Goal: Use online tool/utility: Utilize a website feature to perform a specific function

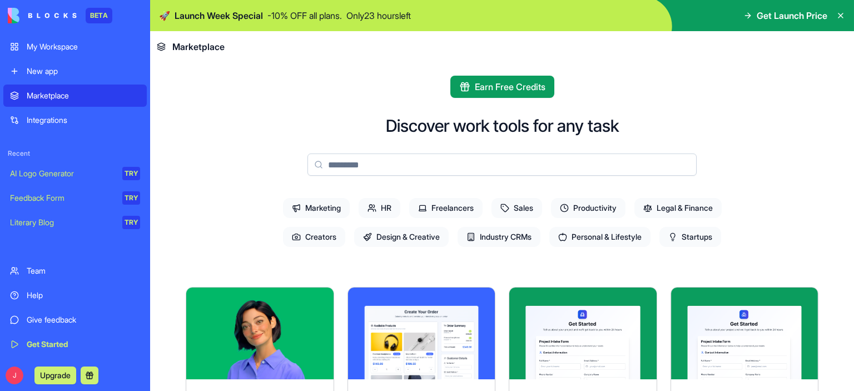
click at [459, 204] on span "Freelancers" at bounding box center [445, 208] width 73 height 20
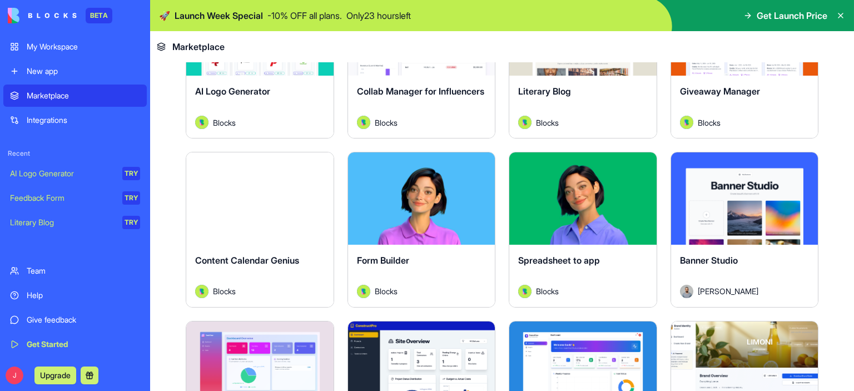
scroll to position [308, 0]
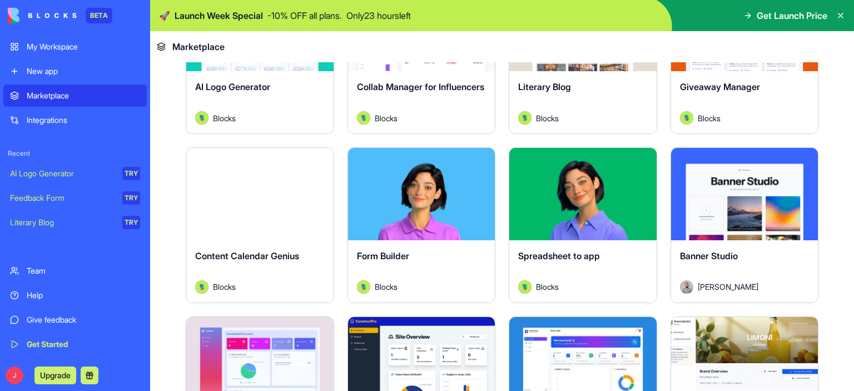
click at [599, 197] on button "Explore" at bounding box center [582, 194] width 83 height 22
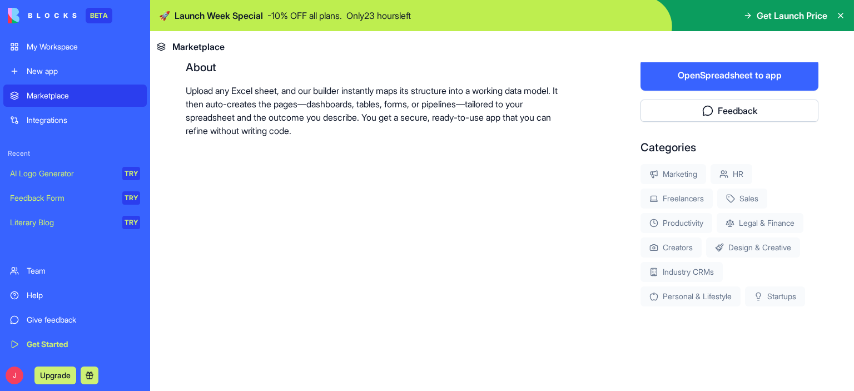
scroll to position [229, 0]
click at [725, 80] on button "Open Spreadsheet to app" at bounding box center [730, 75] width 178 height 31
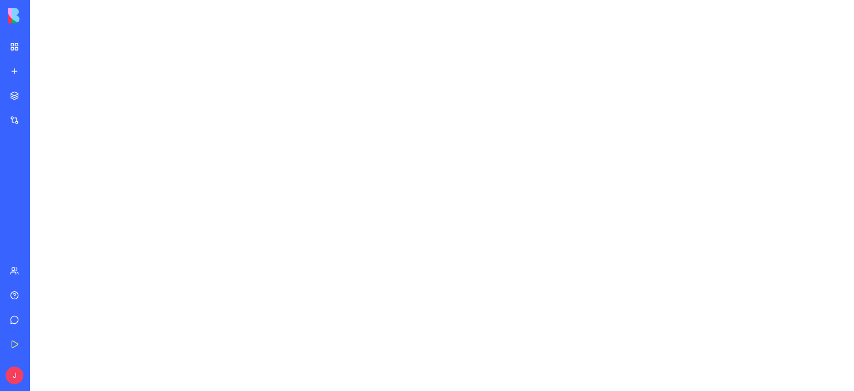
click at [854, 150] on div at bounding box center [442, 195] width 824 height 391
